Goal: Task Accomplishment & Management: Manage account settings

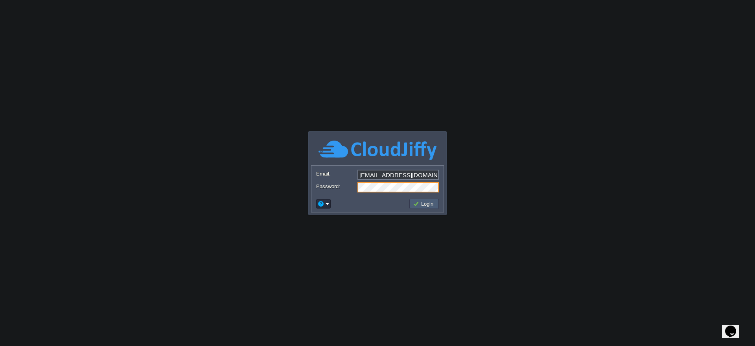
click at [426, 204] on button "Login" at bounding box center [424, 204] width 23 height 7
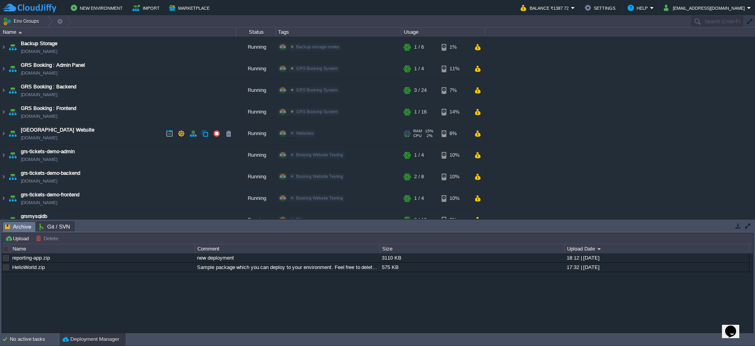
click at [137, 134] on td "[GEOGRAPHIC_DATA] Website [DOMAIN_NAME]" at bounding box center [118, 134] width 236 height 22
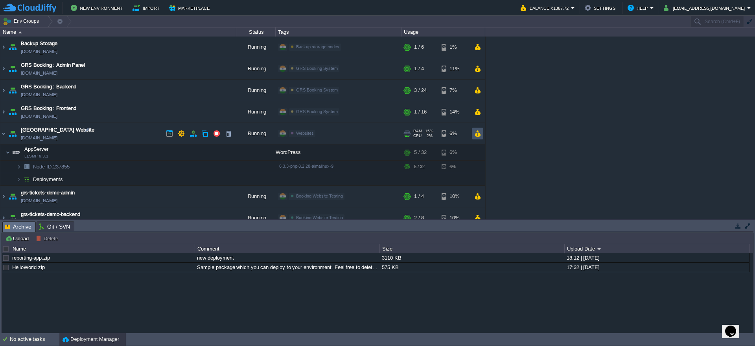
click at [479, 136] on button "button" at bounding box center [477, 133] width 7 height 7
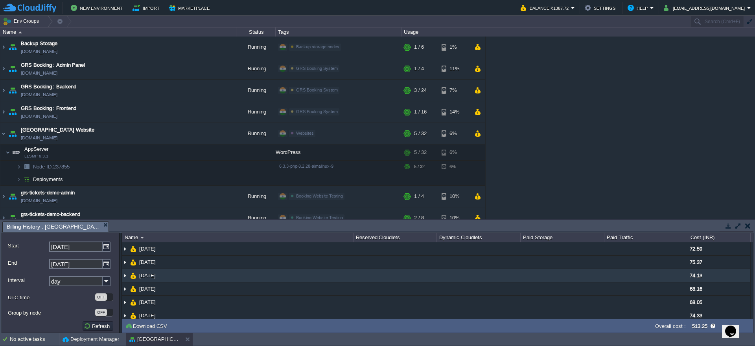
scroll to position [20, 0]
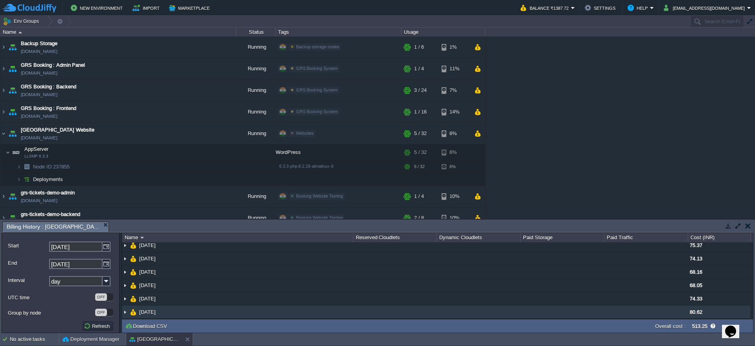
click at [643, 312] on td at bounding box center [646, 312] width 84 height 13
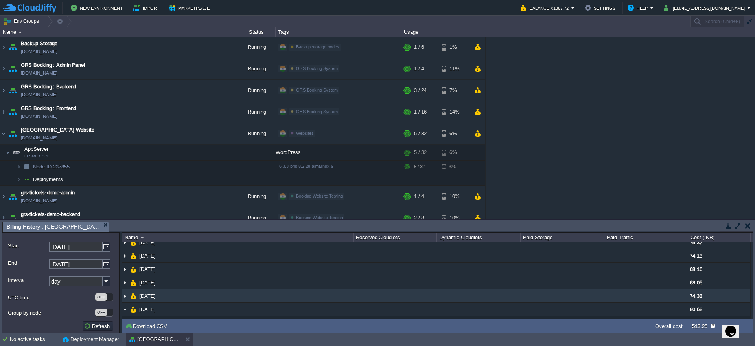
scroll to position [32, 0]
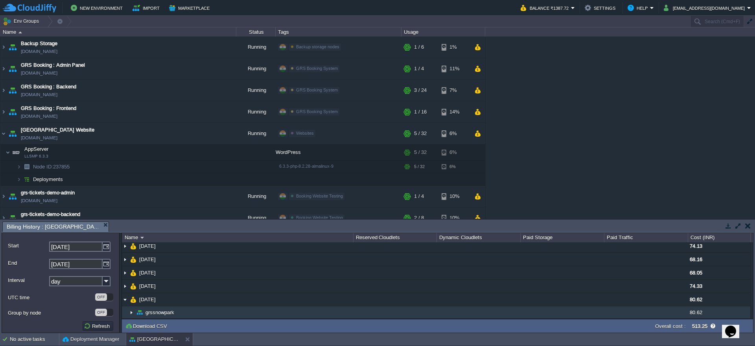
click at [167, 309] on span "grssnowpark" at bounding box center [160, 312] width 31 height 7
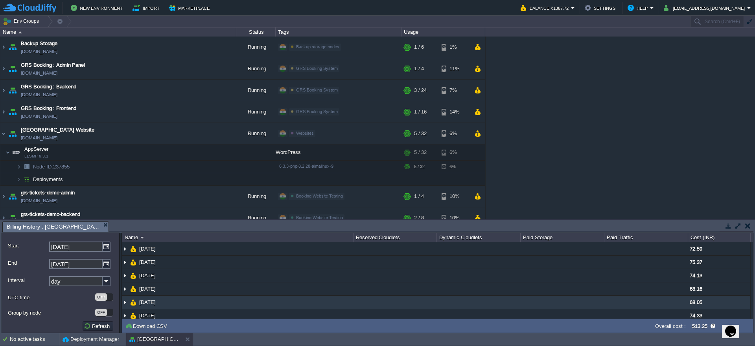
scroll to position [2, 0]
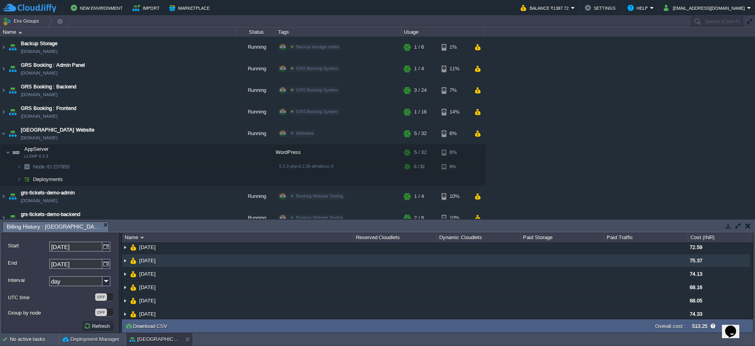
click at [277, 258] on td "[DATE]" at bounding box center [237, 260] width 231 height 13
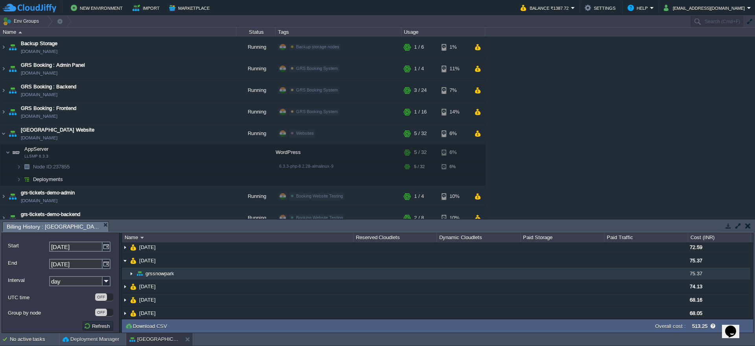
click at [164, 271] on span "grssnowpark" at bounding box center [160, 274] width 31 height 7
click at [168, 274] on span "grssnowpark" at bounding box center [160, 274] width 31 height 7
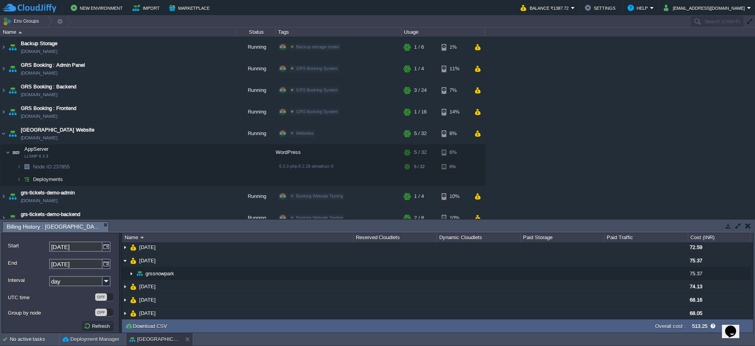
click at [737, 327] on div "Opens Chat This icon Opens the chat window." at bounding box center [730, 332] width 13 height 13
drag, startPoint x: 725, startPoint y: 299, endPoint x: 704, endPoint y: 297, distance: 21.7
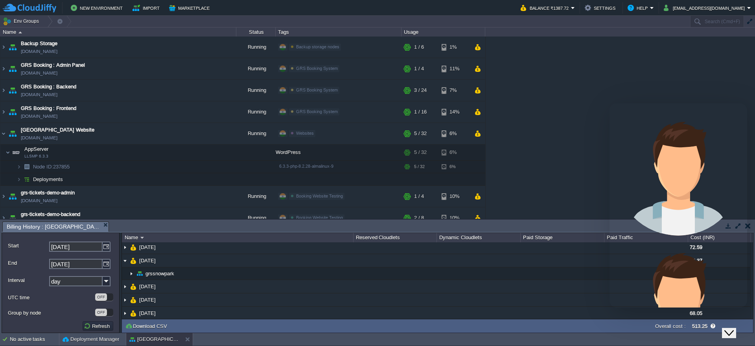
scroll to position [271, 0]
click at [734, 329] on div "Close Chat This icon closes the chat window." at bounding box center [728, 333] width 9 height 9
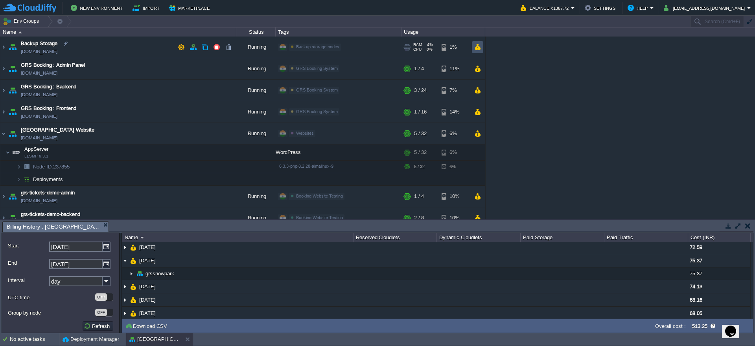
click at [476, 50] on button "button" at bounding box center [477, 47] width 7 height 7
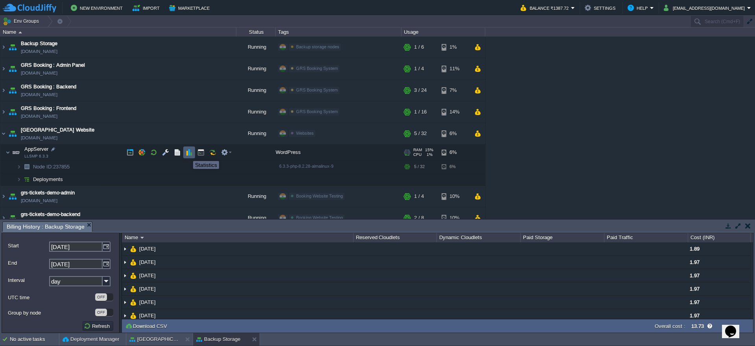
click at [187, 154] on button "button" at bounding box center [189, 152] width 7 height 7
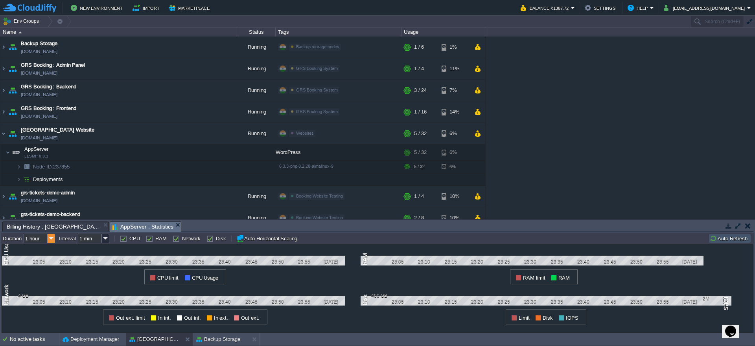
click at [50, 238] on img at bounding box center [51, 238] width 7 height 9
click at [45, 287] on div "1 week" at bounding box center [40, 289] width 30 height 10
type input "1 week"
type input "1 hour"
click at [97, 242] on input "1 hour" at bounding box center [90, 238] width 24 height 9
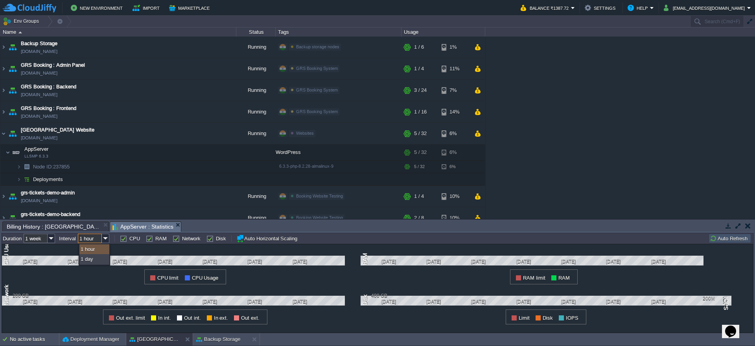
click at [97, 252] on div "1 hour" at bounding box center [94, 250] width 30 height 10
click at [155, 239] on label "RAM" at bounding box center [160, 239] width 11 height 6
click at [147, 239] on input "RAM" at bounding box center [148, 238] width 5 height 5
checkbox input "false"
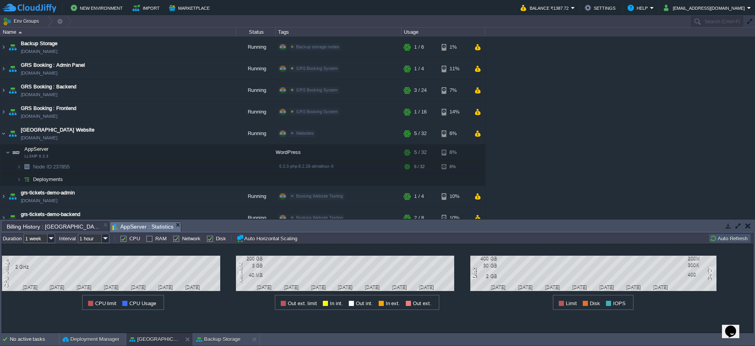
drag, startPoint x: 174, startPoint y: 239, endPoint x: 185, endPoint y: 239, distance: 11.4
click at [182, 239] on label "Network" at bounding box center [191, 239] width 18 height 6
click at [174, 239] on input "Network" at bounding box center [175, 238] width 5 height 5
checkbox input "false"
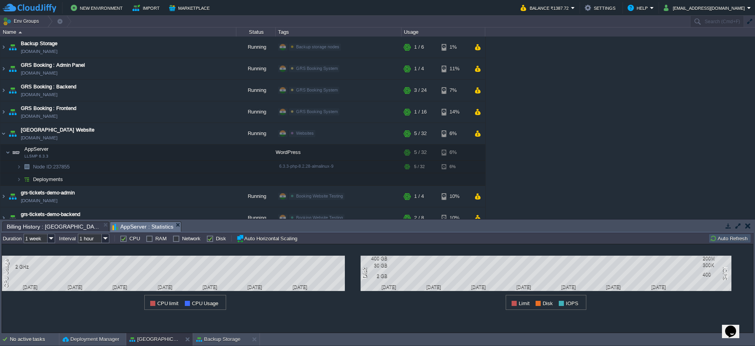
click at [216, 239] on label "Disk" at bounding box center [221, 239] width 10 height 6
click at [209, 239] on input "Disk" at bounding box center [208, 238] width 5 height 5
checkbox input "false"
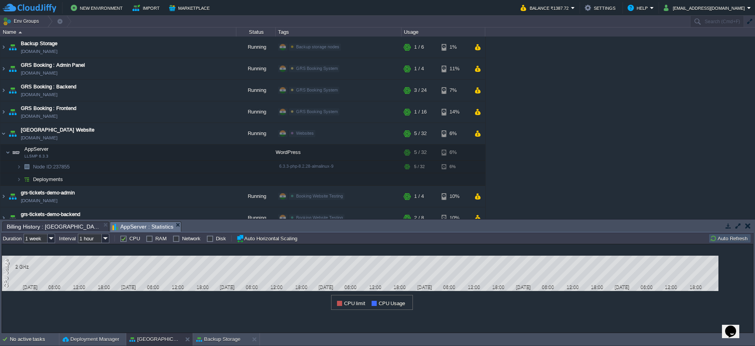
click at [155, 241] on label "RAM" at bounding box center [160, 239] width 11 height 6
click at [149, 241] on input "RAM" at bounding box center [148, 238] width 5 height 5
checkbox input "true"
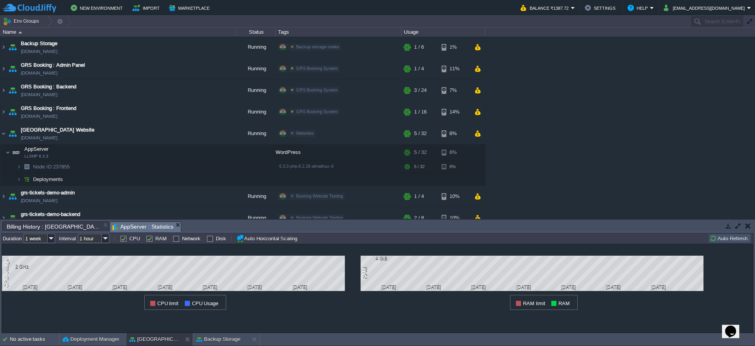
click at [129, 241] on label "CPU" at bounding box center [134, 239] width 11 height 6
click at [122, 241] on input "CPU" at bounding box center [122, 238] width 5 height 5
checkbox input "false"
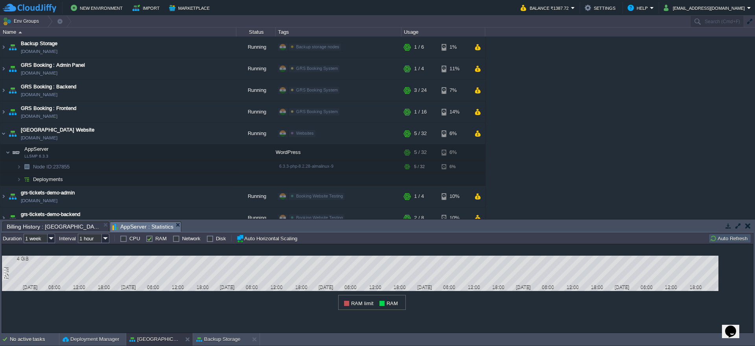
click at [182, 241] on label "Network" at bounding box center [191, 239] width 18 height 6
click at [173, 241] on input "Network" at bounding box center [175, 238] width 5 height 5
checkbox input "true"
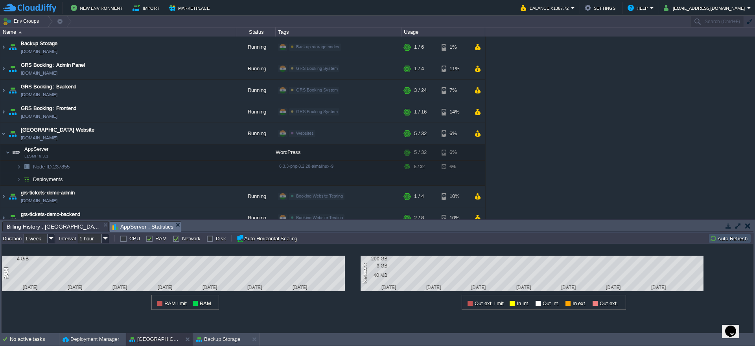
click at [155, 240] on label "RAM" at bounding box center [160, 239] width 11 height 6
click at [150, 240] on input "RAM" at bounding box center [148, 238] width 5 height 5
checkbox input "false"
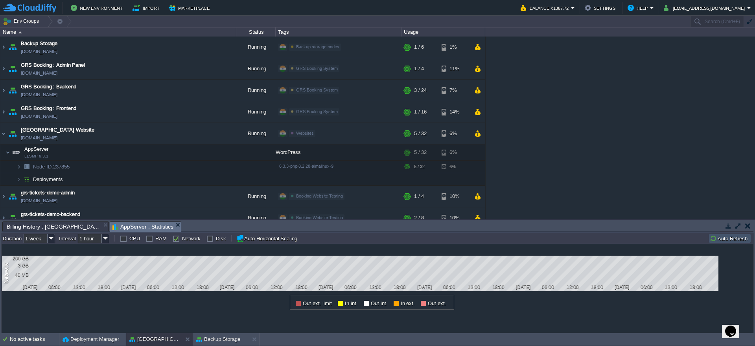
click at [216, 240] on label "Disk" at bounding box center [221, 239] width 10 height 6
click at [207, 240] on input "Disk" at bounding box center [208, 238] width 5 height 5
checkbox input "true"
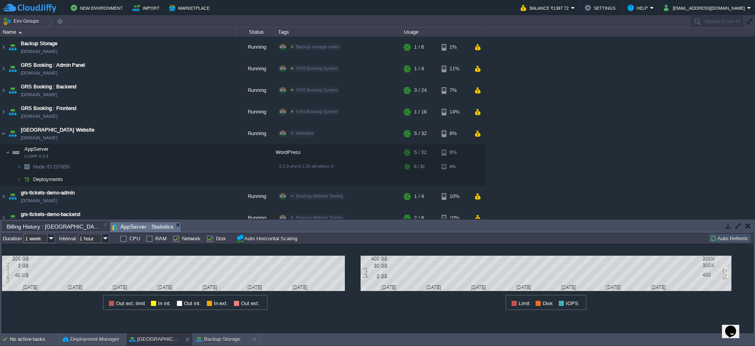
click at [182, 239] on label "Network" at bounding box center [191, 239] width 18 height 6
click at [175, 239] on input "Network" at bounding box center [175, 238] width 5 height 5
checkbox input "false"
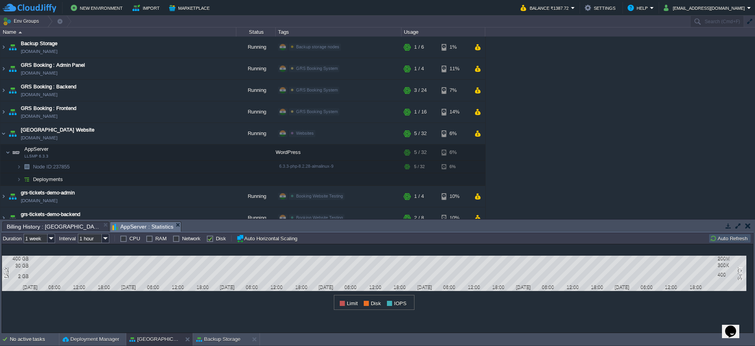
click at [212, 241] on div "Disk" at bounding box center [216, 239] width 20 height 6
click at [216, 241] on label "Disk" at bounding box center [221, 239] width 10 height 6
click at [211, 241] on input "Disk" at bounding box center [208, 238] width 5 height 5
click at [216, 241] on label "Disk" at bounding box center [221, 239] width 10 height 6
click at [211, 241] on input "Disk" at bounding box center [208, 238] width 5 height 5
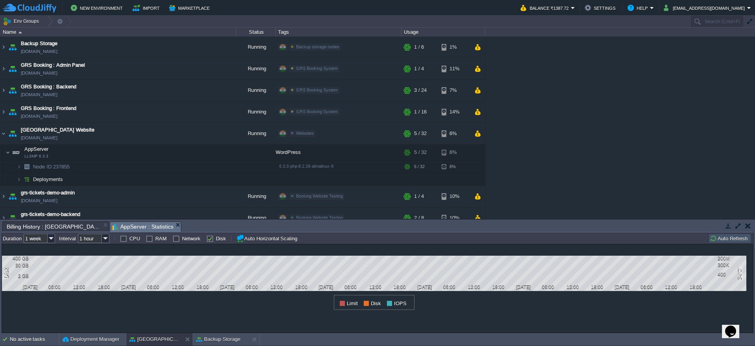
click at [216, 241] on label "Disk" at bounding box center [221, 239] width 10 height 6
click at [209, 241] on input "Disk" at bounding box center [208, 238] width 5 height 5
click at [216, 241] on label "Disk" at bounding box center [221, 239] width 10 height 6
click at [209, 241] on input "Disk" at bounding box center [208, 238] width 5 height 5
checkbox input "true"
